Goal: Task Accomplishment & Management: Use online tool/utility

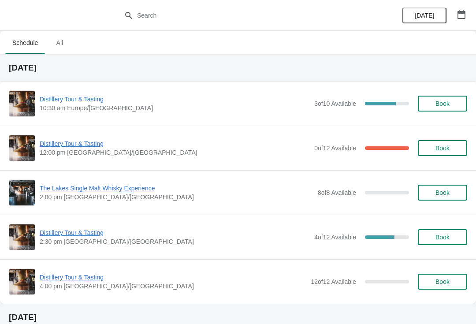
click at [80, 147] on span "Distillery Tour & Tasting" at bounding box center [175, 143] width 270 height 9
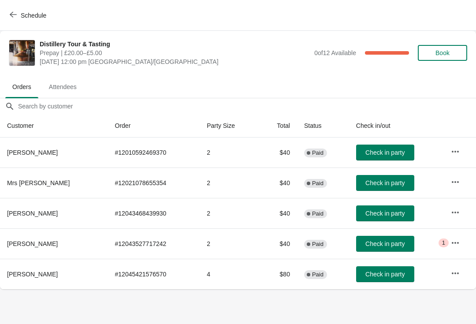
click at [454, 240] on icon "button" at bounding box center [455, 242] width 9 height 9
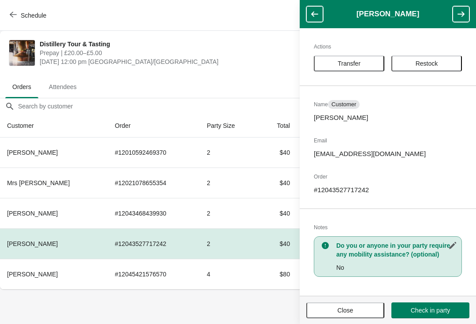
click at [356, 312] on span "Close" at bounding box center [345, 310] width 62 height 7
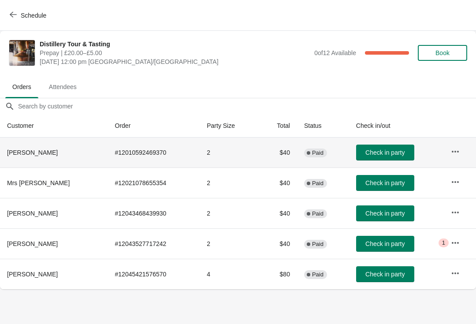
click at [383, 142] on td "Check in party" at bounding box center [396, 153] width 95 height 30
click at [391, 141] on td "Check in party" at bounding box center [396, 153] width 95 height 30
click at [378, 153] on span "Check in party" at bounding box center [384, 152] width 39 height 7
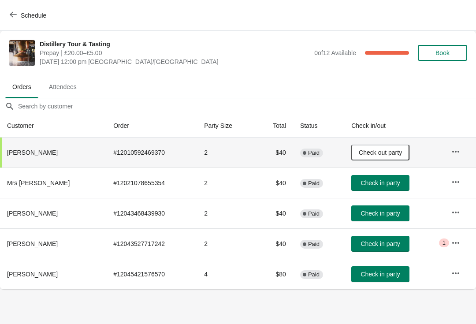
click at [373, 275] on span "Check in party" at bounding box center [380, 274] width 39 height 7
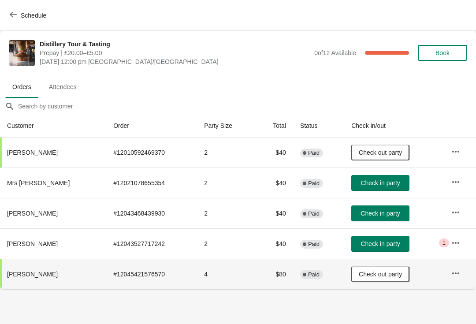
click at [374, 242] on span "Check in party" at bounding box center [380, 243] width 39 height 7
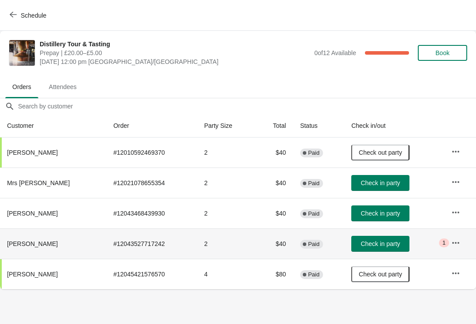
click at [369, 213] on span "Check in party" at bounding box center [380, 213] width 39 height 7
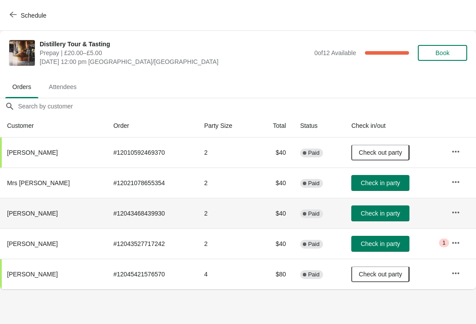
click at [376, 178] on button "Check in party" at bounding box center [380, 183] width 58 height 16
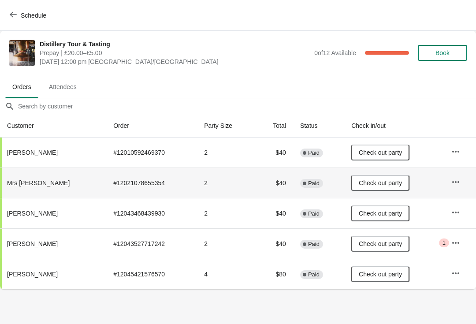
click at [11, 22] on button "Schedule" at bounding box center [28, 15] width 49 height 16
